Goal: Download file/media

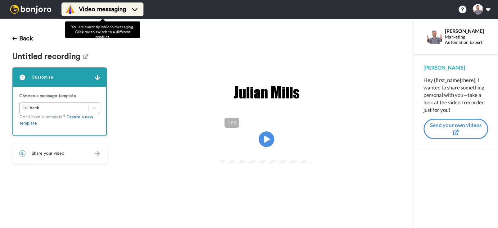
click at [88, 11] on span "Video messaging" at bounding box center [102, 9] width 47 height 9
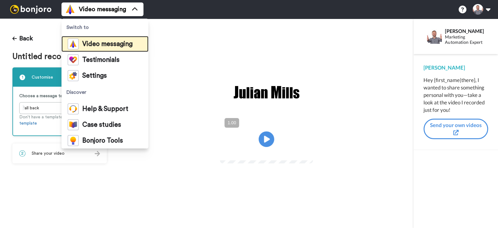
click at [94, 43] on span "Video messaging" at bounding box center [107, 44] width 50 height 6
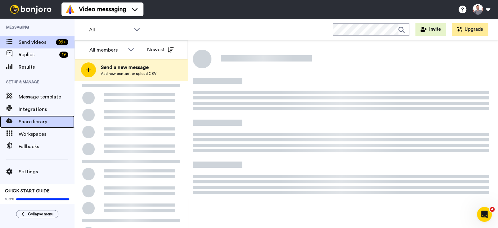
click at [35, 122] on span "Share library" at bounding box center [47, 121] width 56 height 7
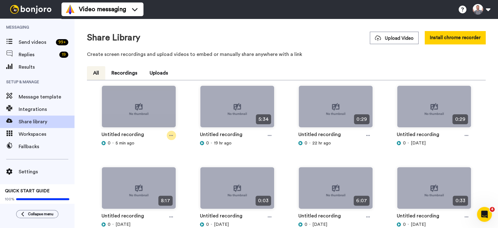
click at [171, 137] on icon at bounding box center [171, 135] width 4 height 4
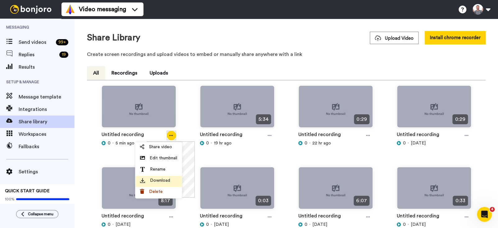
click at [161, 181] on span "Download" at bounding box center [160, 180] width 20 height 6
